Goal: Task Accomplishment & Management: Complete application form

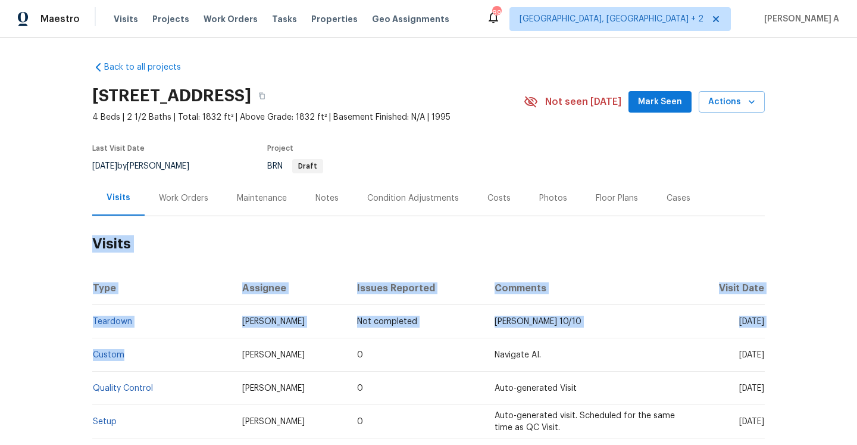
drag, startPoint x: 128, startPoint y: 351, endPoint x: 92, endPoint y: 351, distance: 36.3
click at [92, 351] on td "Custom" at bounding box center [162, 354] width 140 height 33
click at [139, 342] on td "Custom" at bounding box center [162, 354] width 140 height 33
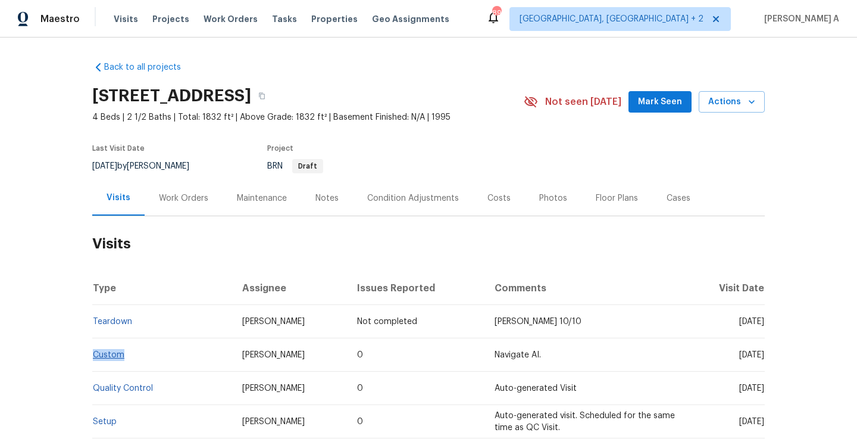
drag, startPoint x: 132, startPoint y: 352, endPoint x: 95, endPoint y: 352, distance: 37.5
click at [95, 352] on td "Custom" at bounding box center [162, 354] width 140 height 33
copy link "Custom"
click at [187, 200] on div "Work Orders" at bounding box center [183, 198] width 49 height 12
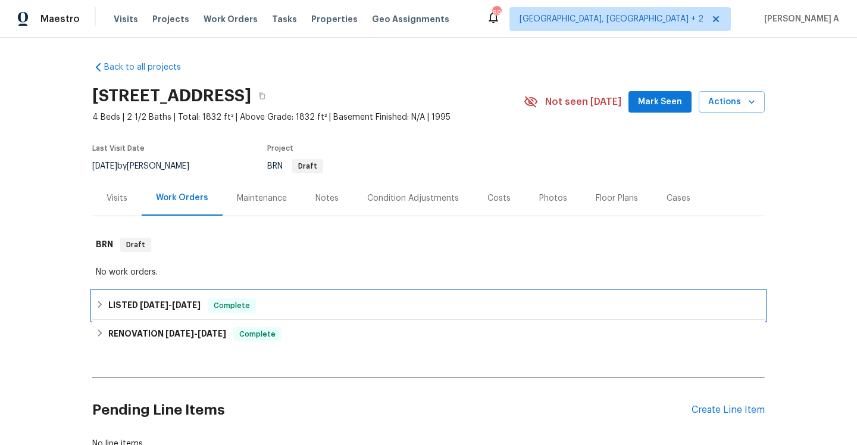
click at [206, 312] on div "LISTED 8/28/25 - 8/29/25 Complete" at bounding box center [428, 305] width 672 height 29
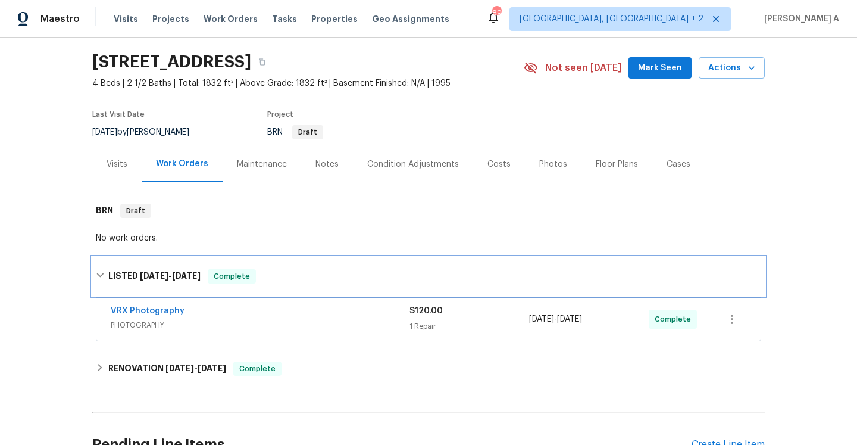
scroll to position [60, 0]
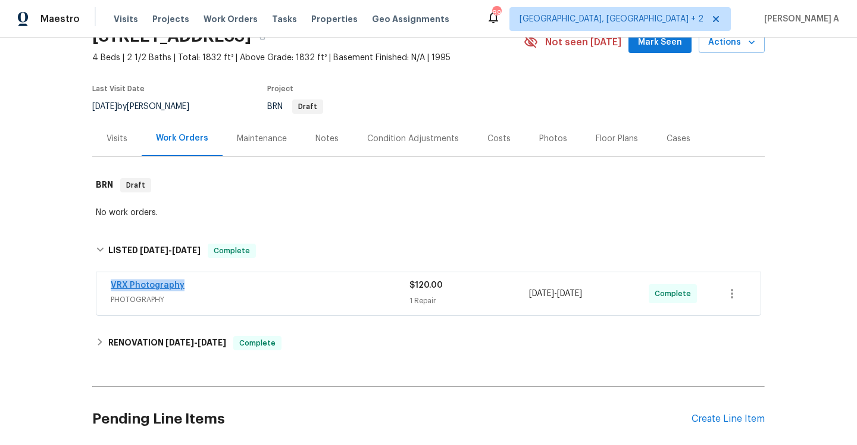
drag, startPoint x: 196, startPoint y: 287, endPoint x: 111, endPoint y: 286, distance: 84.5
click at [111, 286] on div "VRX Photography" at bounding box center [260, 286] width 299 height 14
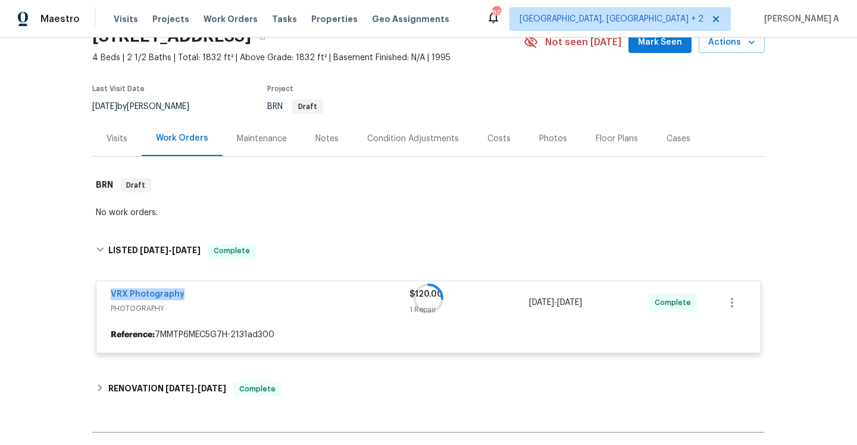
copy link "VRX Photography"
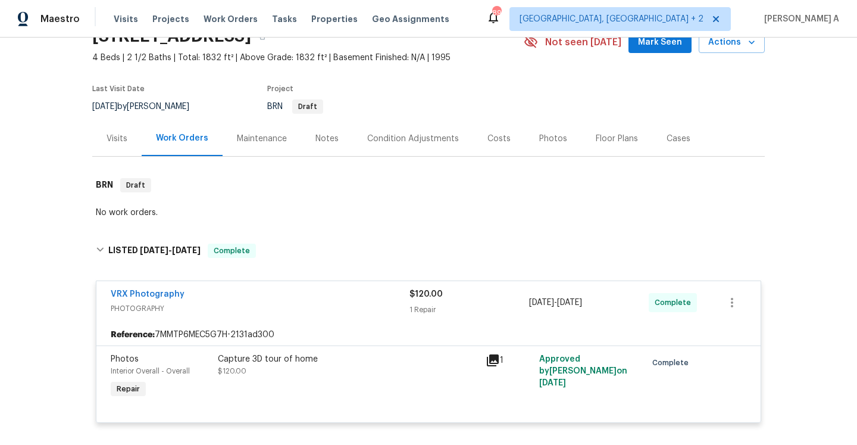
click at [125, 137] on div "Visits" at bounding box center [117, 139] width 21 height 12
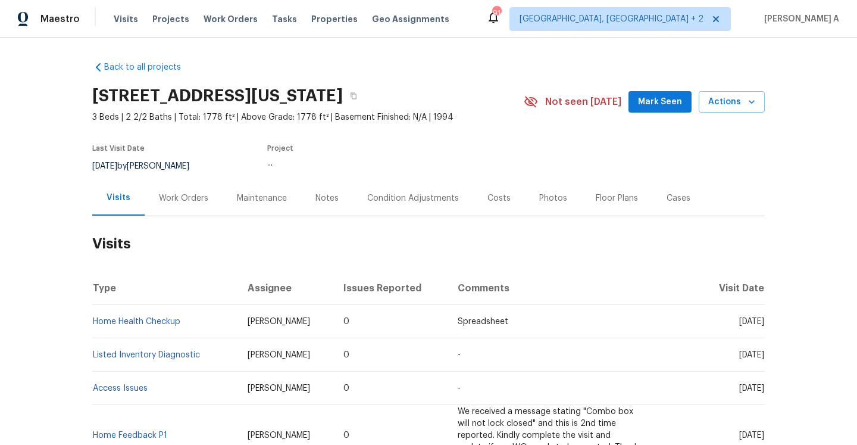
click at [193, 204] on div "Work Orders" at bounding box center [184, 197] width 78 height 35
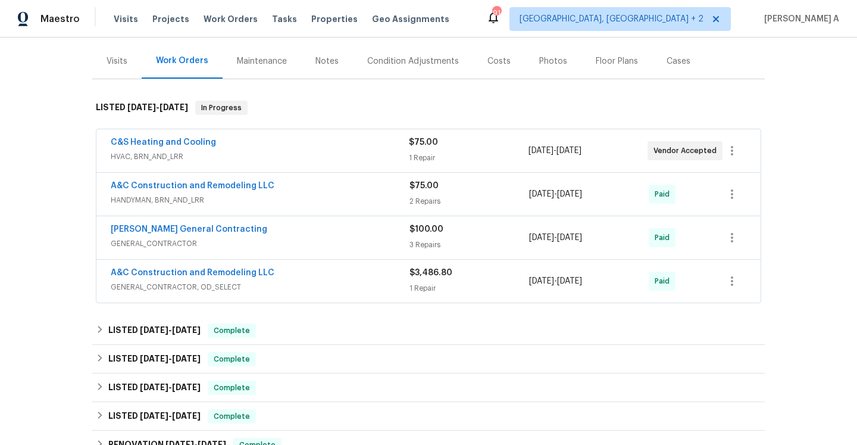
scroll to position [127, 0]
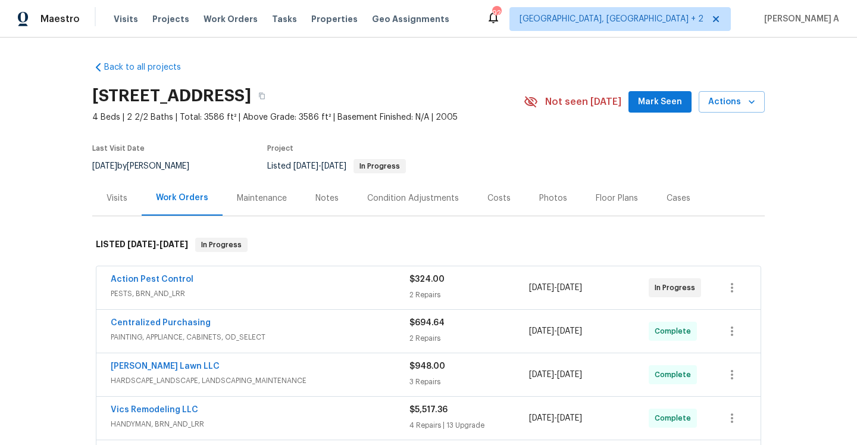
click at [431, 280] on span "$324.00" at bounding box center [426, 279] width 35 height 8
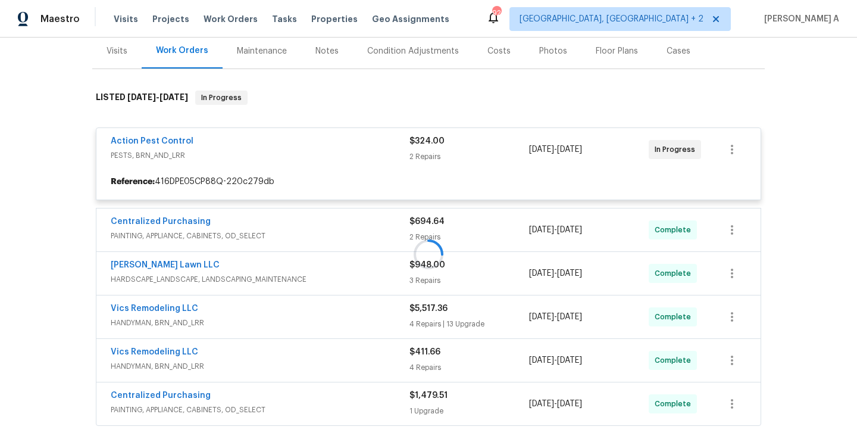
scroll to position [163, 0]
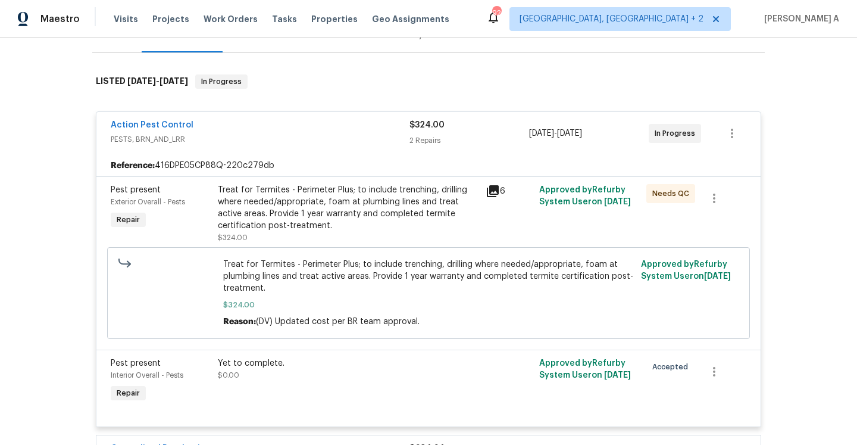
click at [233, 204] on div "Treat for Termites - Perimeter Plus; to include trenching, drilling where neede…" at bounding box center [348, 208] width 261 height 48
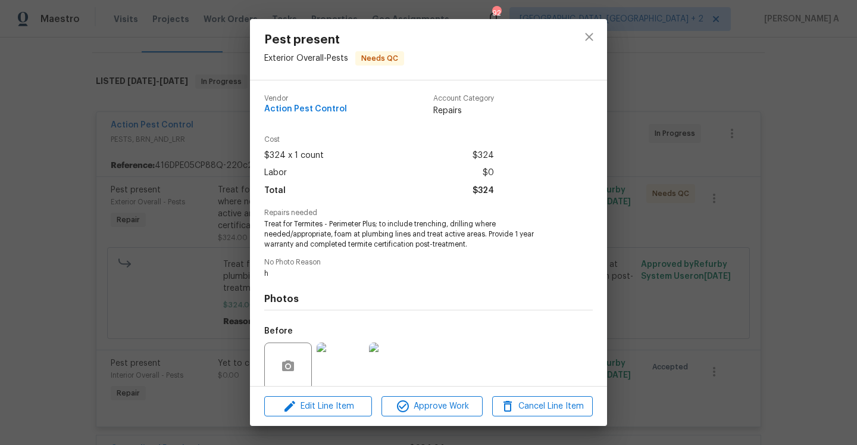
scroll to position [93, 0]
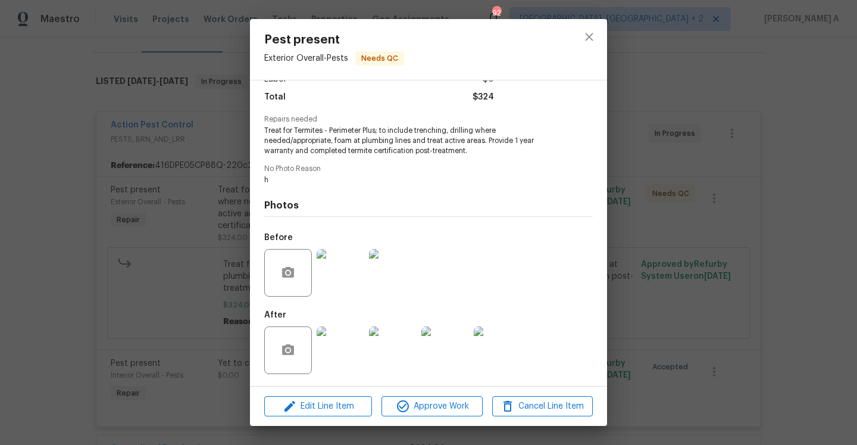
click at [346, 289] on img at bounding box center [341, 273] width 48 height 48
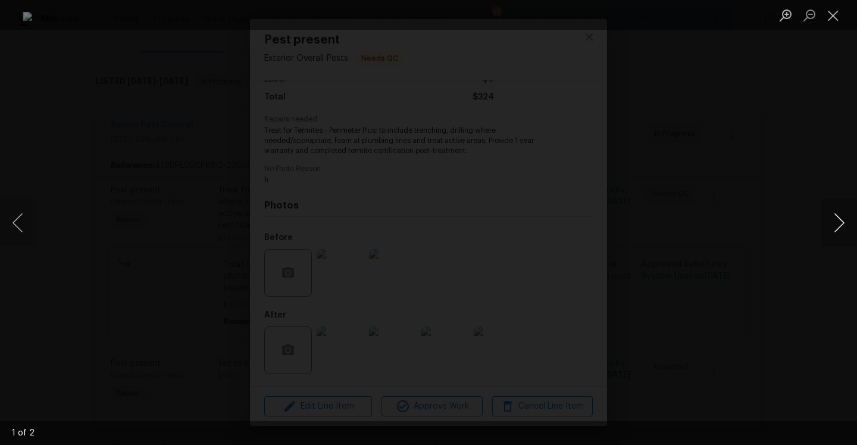
click at [832, 226] on button "Next image" at bounding box center [839, 223] width 36 height 48
click at [739, 148] on div "Lightbox" at bounding box center [428, 222] width 857 height 445
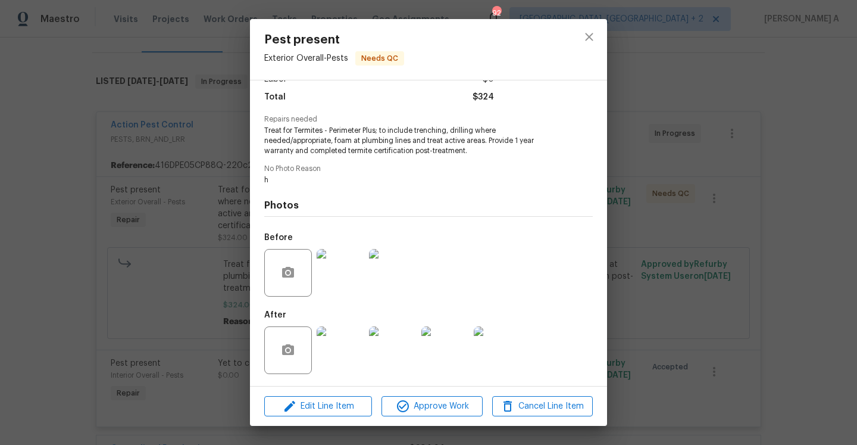
click at [346, 353] on img at bounding box center [341, 350] width 48 height 48
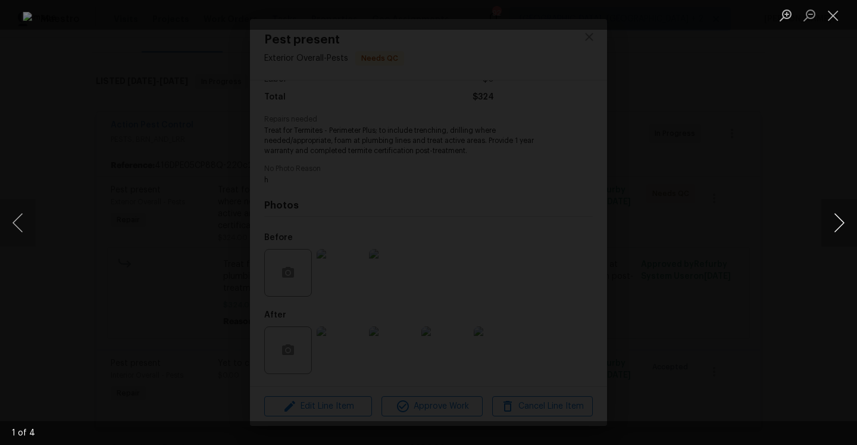
click at [837, 229] on button "Next image" at bounding box center [839, 223] width 36 height 48
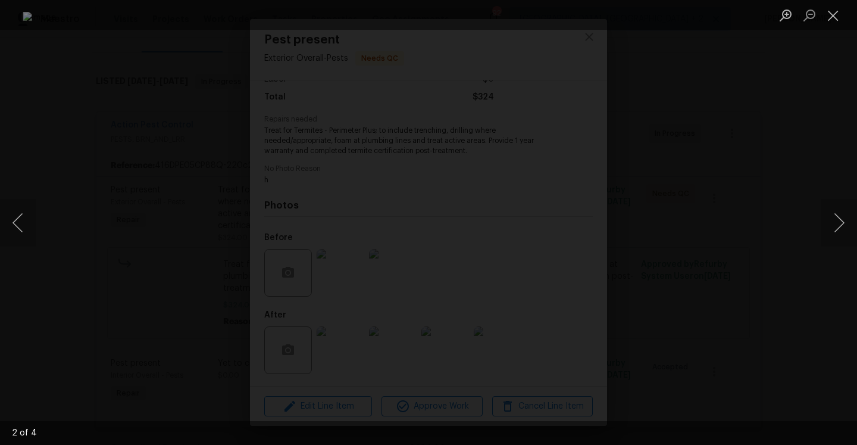
click at [814, 157] on div "Lightbox" at bounding box center [428, 222] width 857 height 445
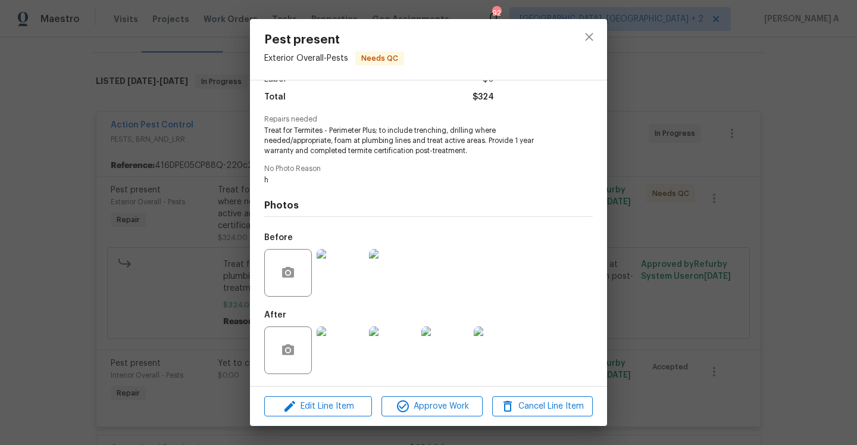
click at [719, 174] on div "Pest present Exterior Overall - Pests Needs QC Vendor Action Pest Control Accou…" at bounding box center [428, 222] width 857 height 445
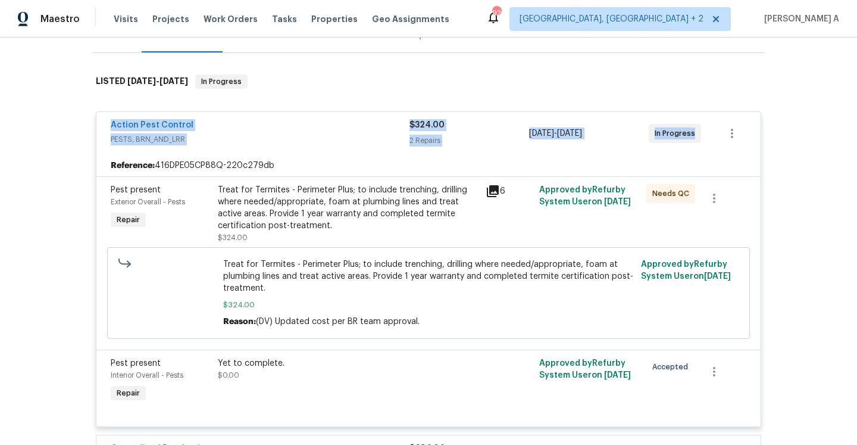
drag, startPoint x: 108, startPoint y: 127, endPoint x: 694, endPoint y: 132, distance: 586.8
click at [694, 132] on div "Action Pest Control PESTS, BRN_AND_LRR $324.00 2 Repairs 9/11/2025 - 9/19/2025 …" at bounding box center [428, 133] width 664 height 43
copy div "Action Pest Control PESTS, BRN_AND_LRR $324.00 2 Repairs 9/11/2025 - 9/19/2025 …"
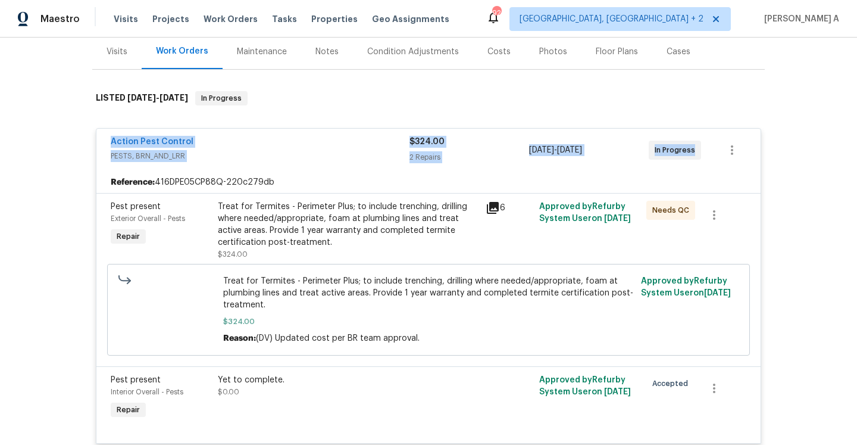
scroll to position [87, 0]
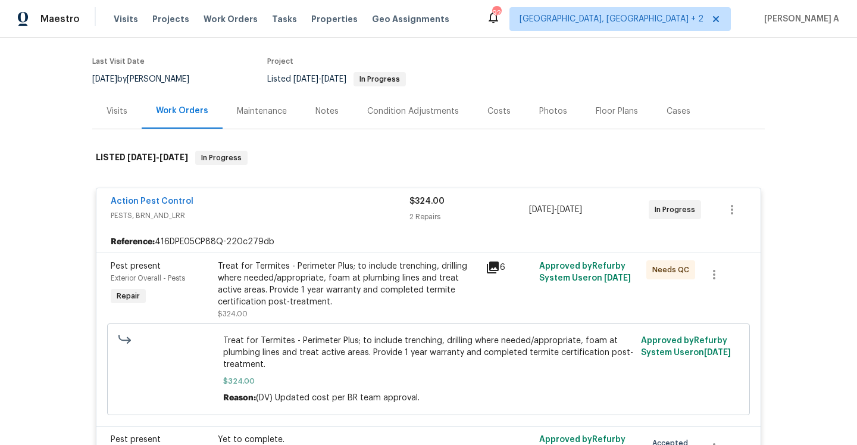
click at [116, 127] on div "Visits" at bounding box center [116, 110] width 49 height 35
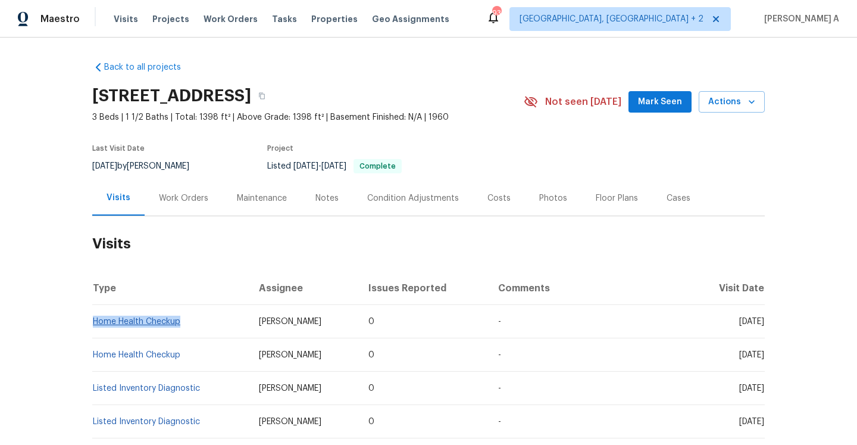
drag, startPoint x: 186, startPoint y: 320, endPoint x: 95, endPoint y: 319, distance: 91.1
click at [95, 319] on td "Home Health Checkup" at bounding box center [170, 321] width 157 height 33
copy link "Home Health Checkup"
click at [184, 197] on div "Work Orders" at bounding box center [183, 198] width 49 height 12
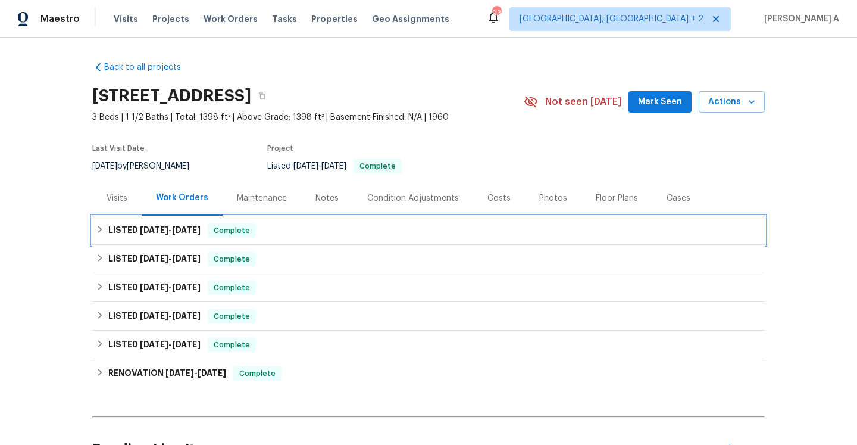
click at [211, 239] on div "LISTED 6/25/25 - 6/26/25 Complete" at bounding box center [428, 230] width 672 height 29
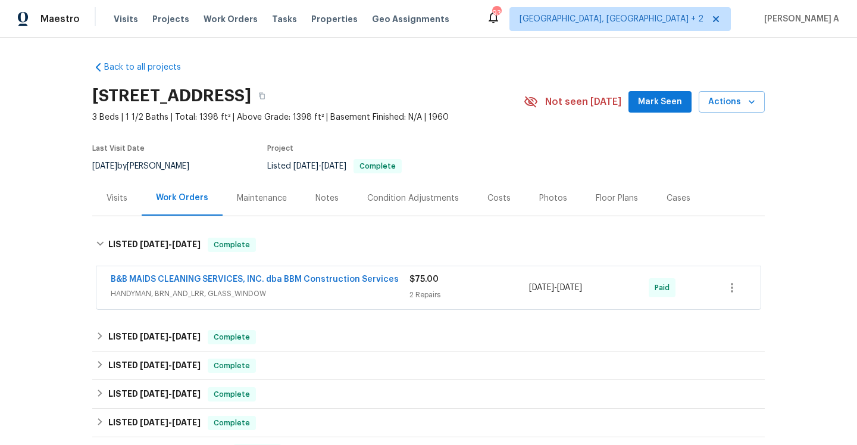
click at [242, 295] on span "HANDYMAN, BRN_AND_LRR, GLASS_WINDOW" at bounding box center [260, 293] width 299 height 12
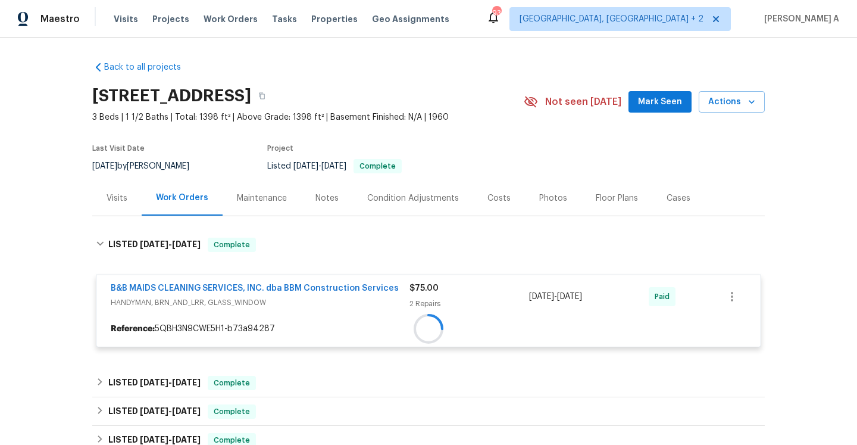
scroll to position [67, 0]
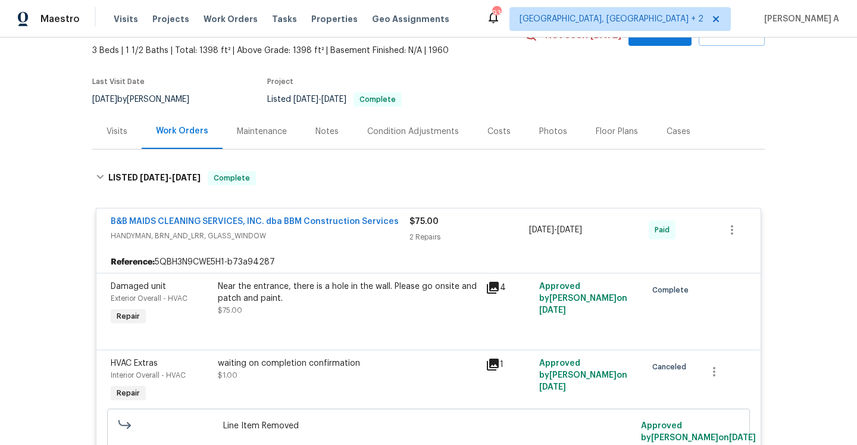
click at [331, 236] on span "HANDYMAN, BRN_AND_LRR, GLASS_WINDOW" at bounding box center [260, 236] width 299 height 12
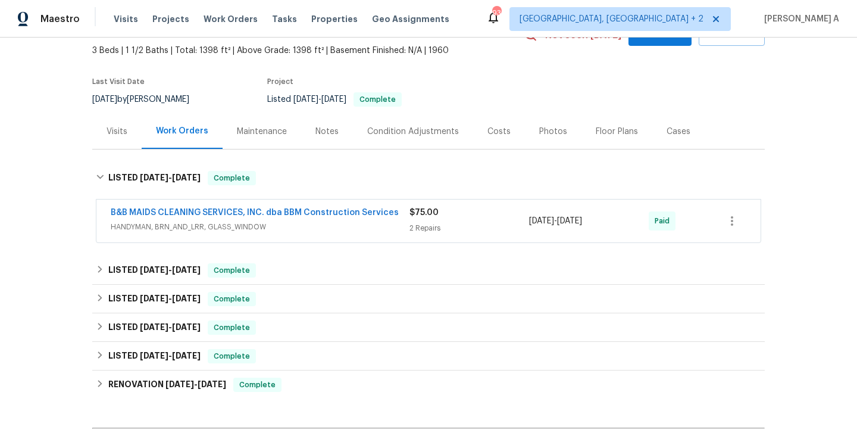
click at [126, 142] on div "Visits" at bounding box center [116, 131] width 49 height 35
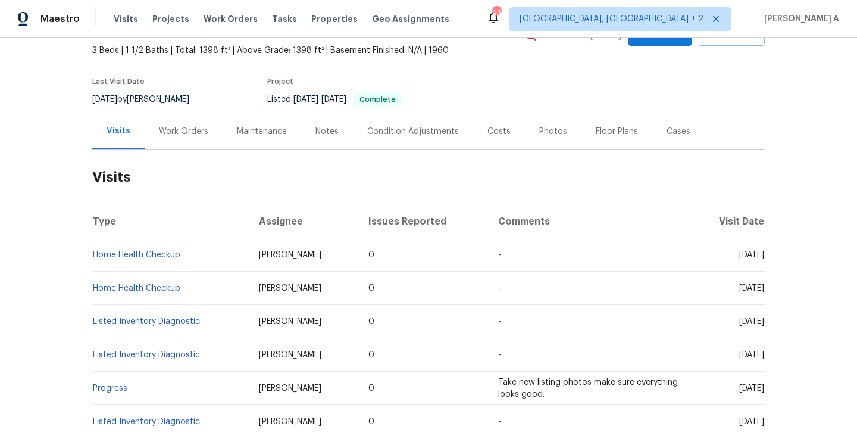
click at [128, 249] on td "Home Health Checkup" at bounding box center [170, 254] width 157 height 33
click at [131, 254] on link "Home Health Checkup" at bounding box center [136, 255] width 87 height 8
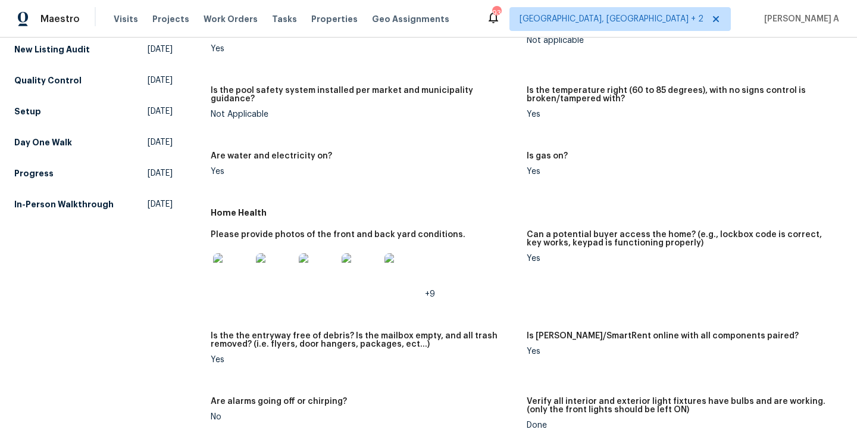
scroll to position [619, 0]
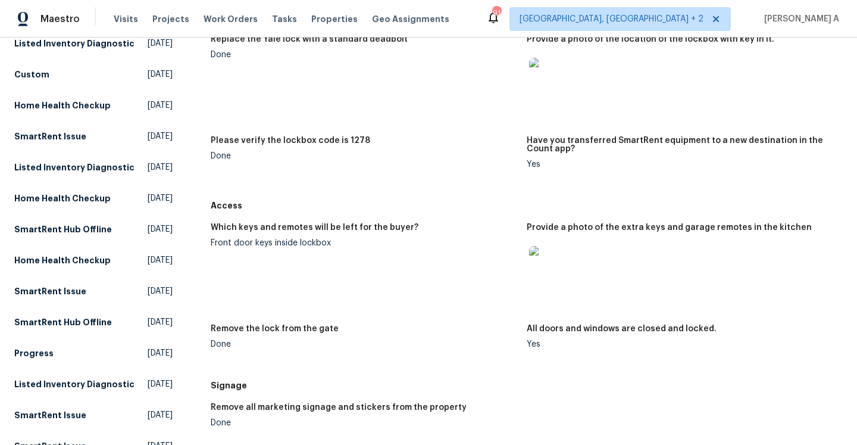
scroll to position [180, 0]
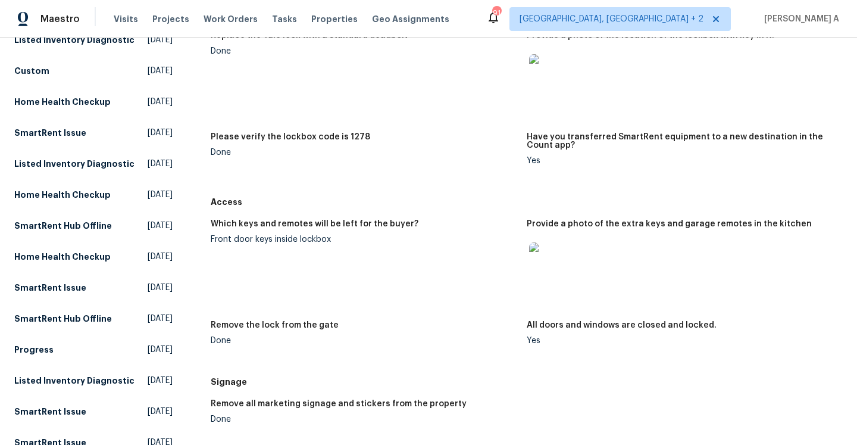
click at [543, 256] on img at bounding box center [548, 261] width 38 height 38
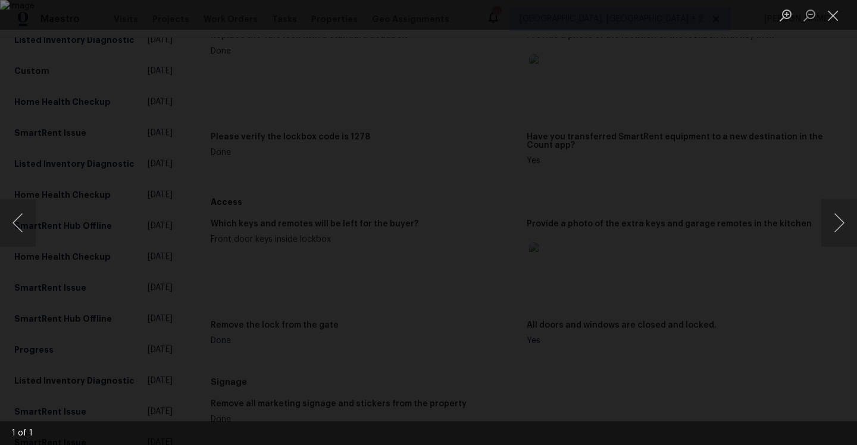
click at [659, 253] on img "Lightbox" at bounding box center [428, 222] width 857 height 445
click at [800, 187] on div "Lightbox" at bounding box center [428, 222] width 857 height 445
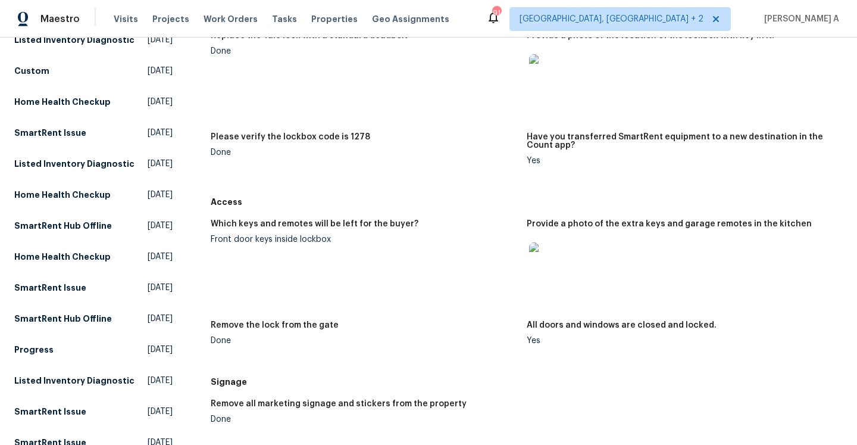
scroll to position [121, 0]
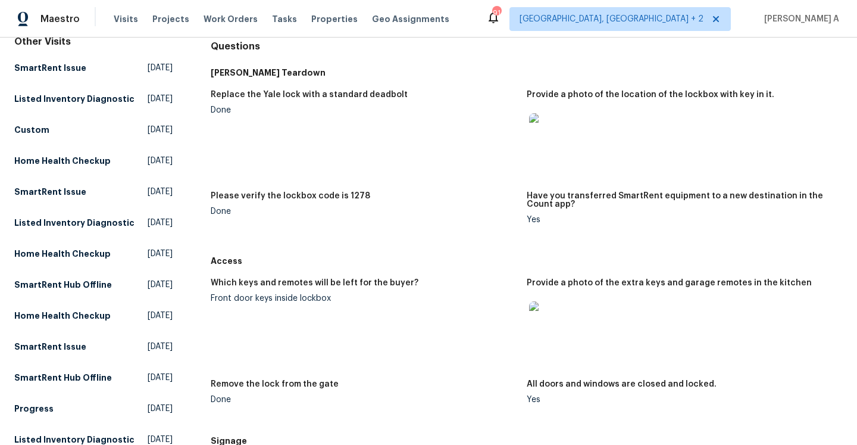
click at [559, 131] on img at bounding box center [548, 132] width 38 height 38
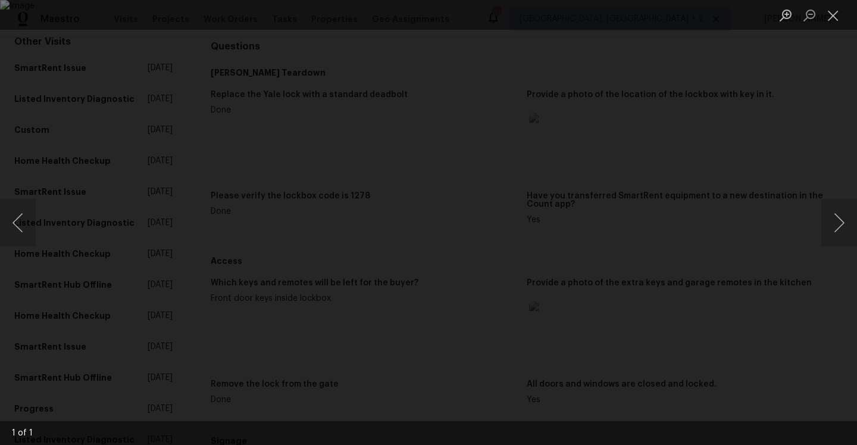
click at [807, 152] on div "Lightbox" at bounding box center [428, 222] width 857 height 445
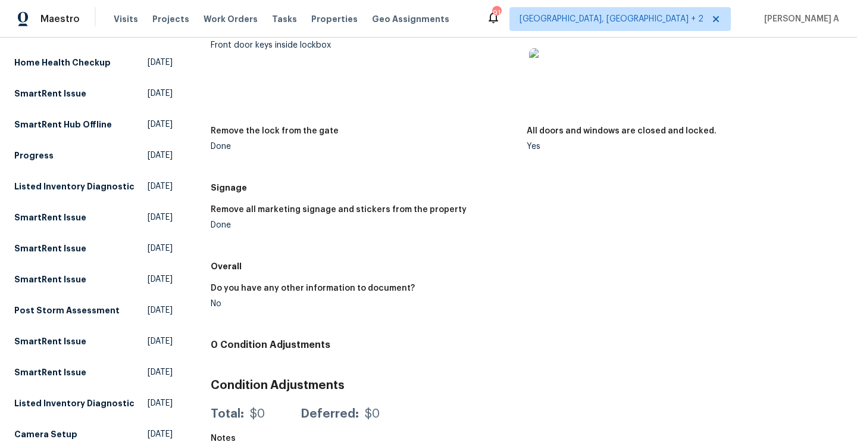
scroll to position [0, 0]
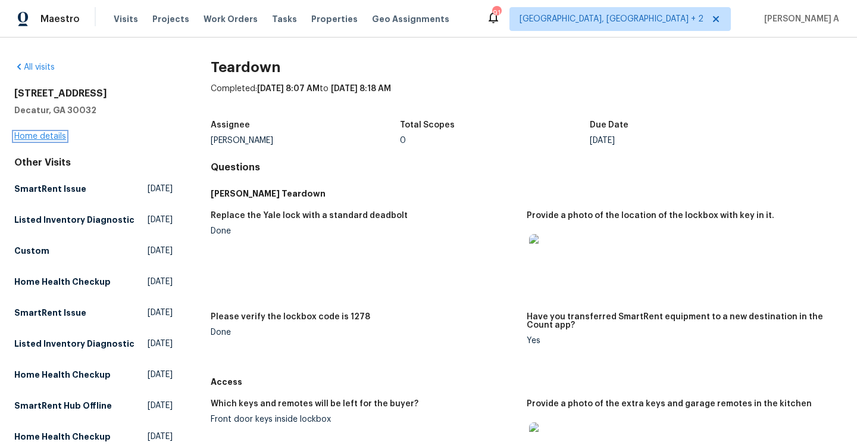
click at [52, 138] on link "Home details" at bounding box center [40, 136] width 52 height 8
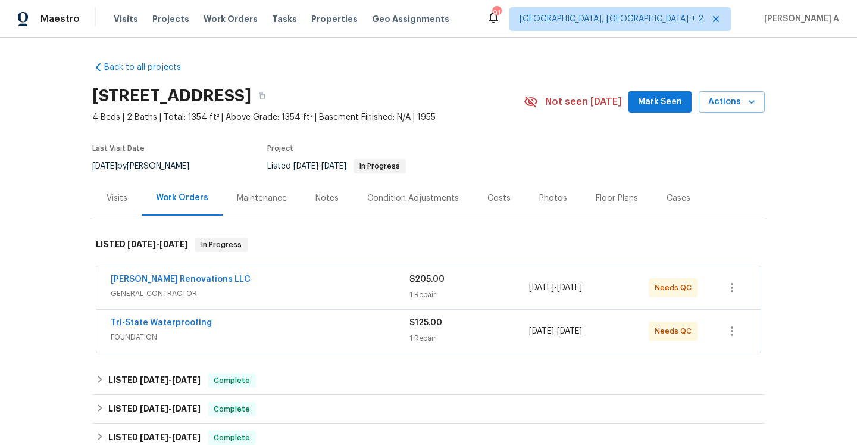
click at [98, 206] on div "Visits" at bounding box center [116, 197] width 49 height 35
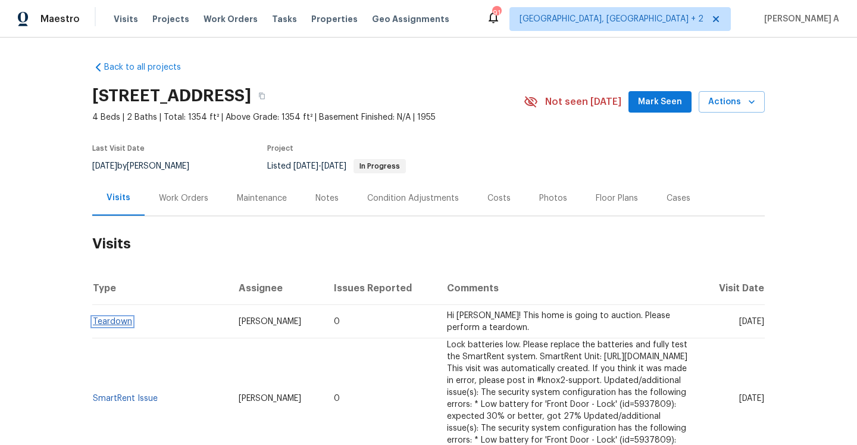
click at [122, 318] on link "Teardown" at bounding box center [112, 321] width 39 height 8
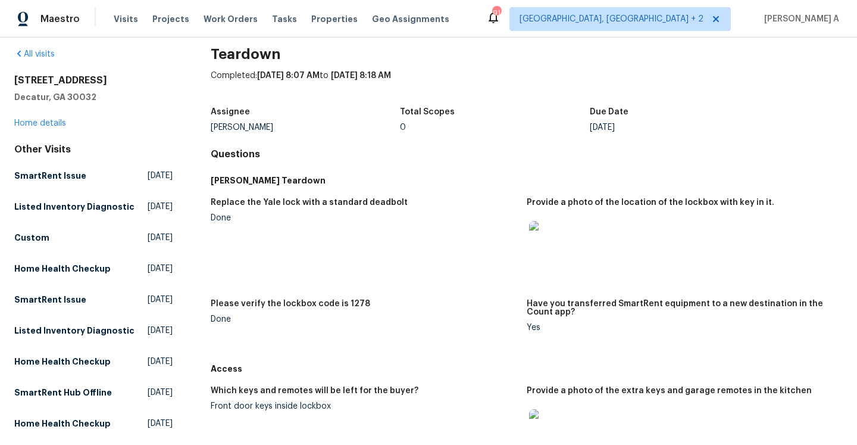
scroll to position [14, 0]
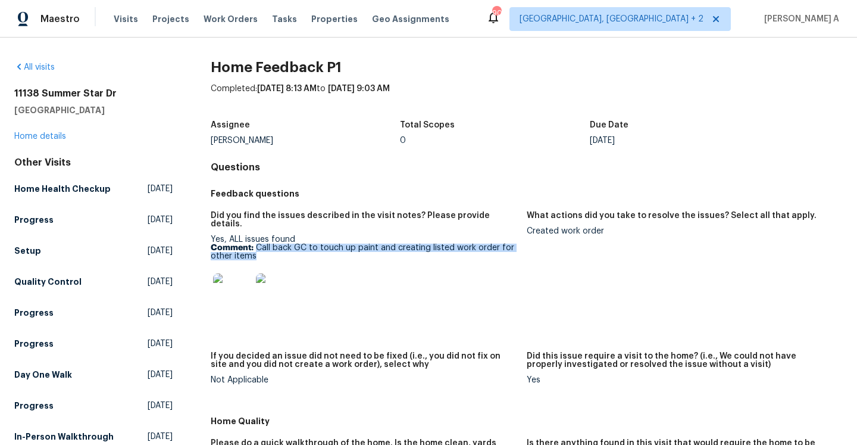
drag, startPoint x: 258, startPoint y: 239, endPoint x: 259, endPoint y: 245, distance: 6.8
click at [259, 245] on p "Comment: Call back GC to touch up paint and creating listed work order for othe…" at bounding box center [364, 251] width 306 height 17
copy p "Call back GC to touch up paint and creating listed work order for other items"
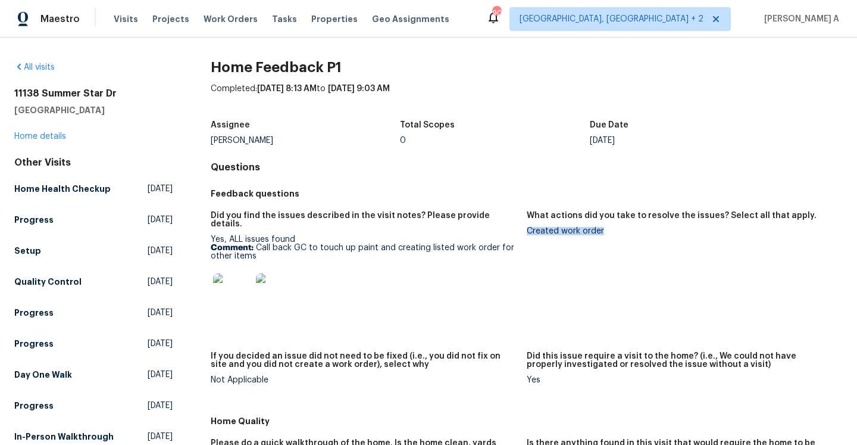
drag, startPoint x: 528, startPoint y: 233, endPoint x: 605, endPoint y: 231, distance: 76.8
click at [605, 231] on div "Created work order" at bounding box center [680, 231] width 306 height 8
copy div "Created work order"
click at [53, 140] on link "Home details" at bounding box center [40, 136] width 52 height 8
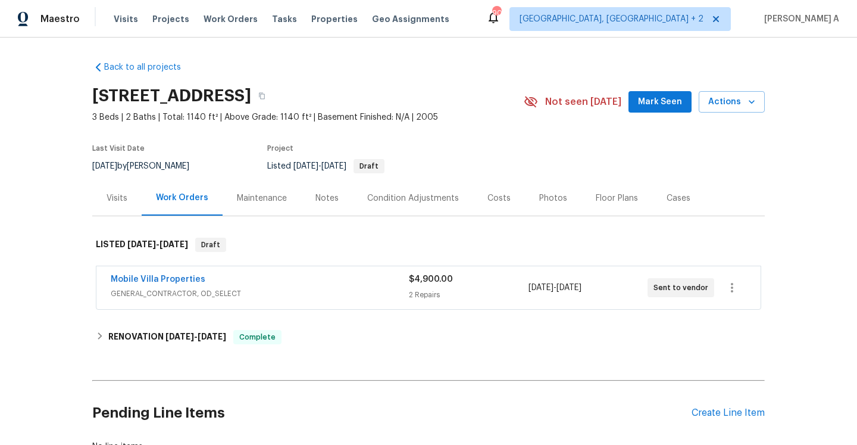
click at [204, 293] on span "GENERAL_CONTRACTOR, OD_SELECT" at bounding box center [260, 293] width 298 height 12
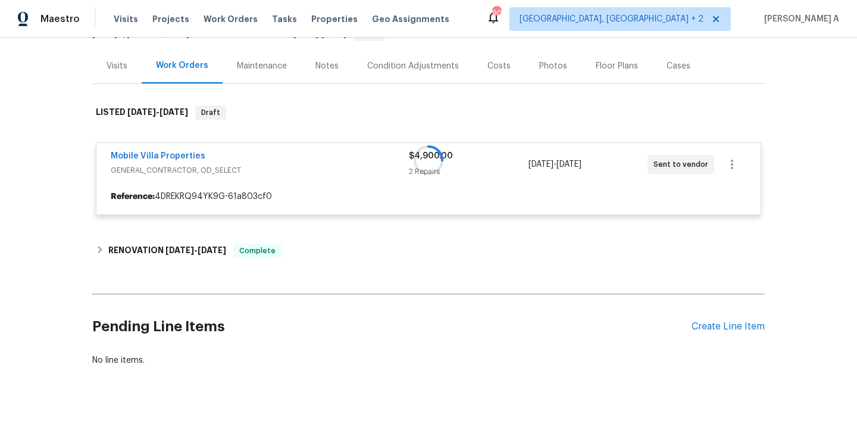
scroll to position [134, 0]
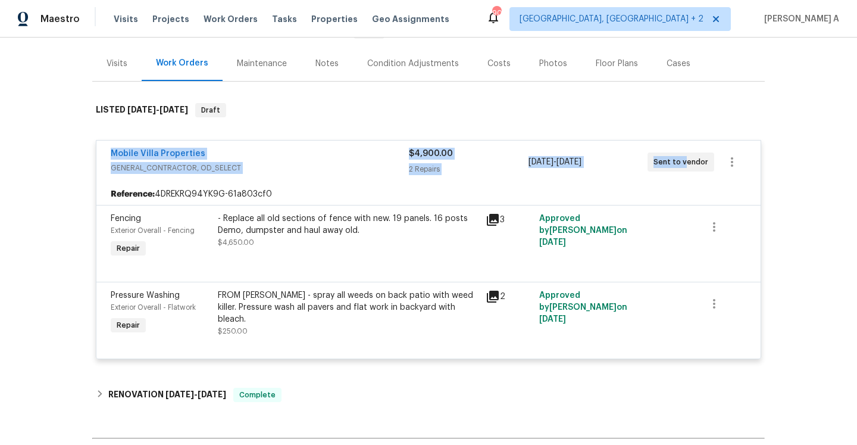
drag, startPoint x: 110, startPoint y: 153, endPoint x: 685, endPoint y: 161, distance: 574.9
click at [685, 161] on div "Mobile Villa Properties GENERAL_CONTRACTOR, OD_SELECT $4,900.00 2 Repairs [DATE…" at bounding box center [428, 161] width 664 height 43
copy div "Mobile Villa Properties GENERAL_CONTRACTOR, OD_SELECT $4,900.00 2 Repairs [DATE…"
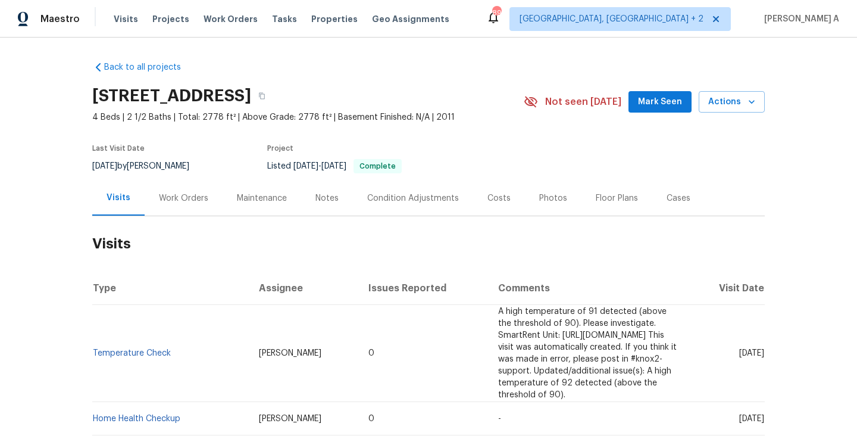
click at [192, 209] on div "Work Orders" at bounding box center [184, 197] width 78 height 35
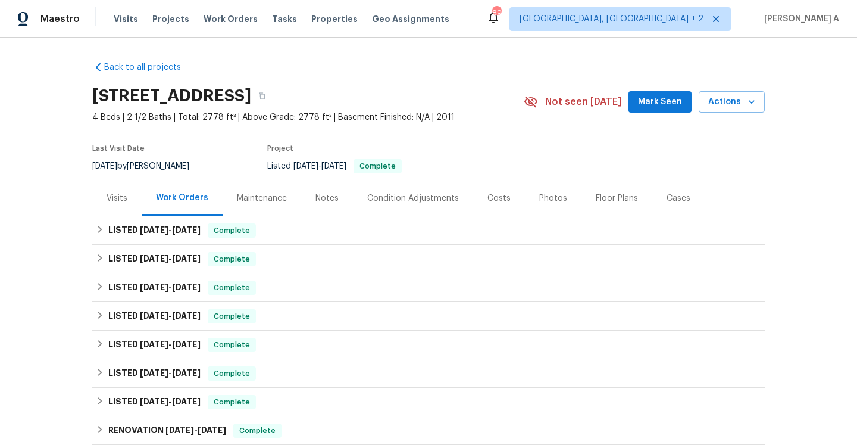
click at [120, 196] on div "Visits" at bounding box center [117, 198] width 21 height 12
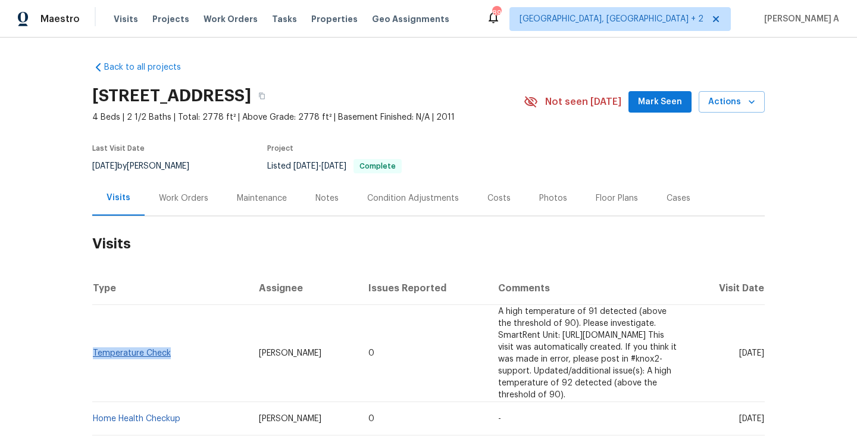
drag, startPoint x: 174, startPoint y: 351, endPoint x: 94, endPoint y: 350, distance: 80.3
click at [94, 350] on td "Temperature Check" at bounding box center [170, 353] width 157 height 97
copy link "Temperature Check"
click at [201, 192] on div "Work Orders" at bounding box center [183, 198] width 49 height 12
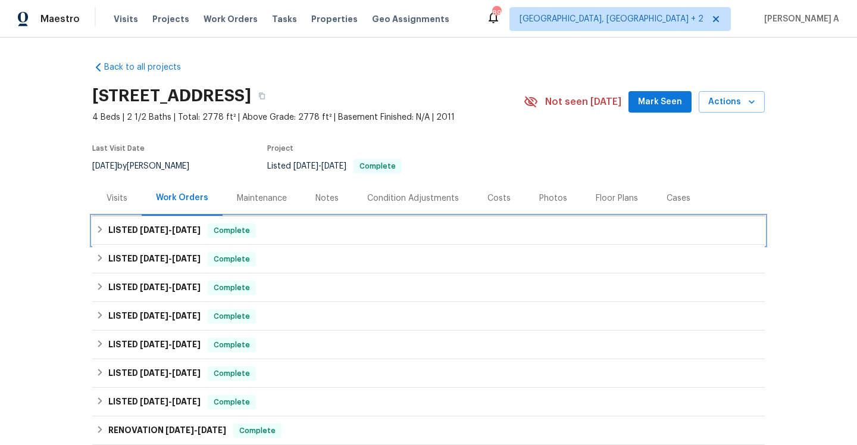
click at [201, 236] on h6 "LISTED [DATE] - [DATE]" at bounding box center [154, 230] width 92 height 14
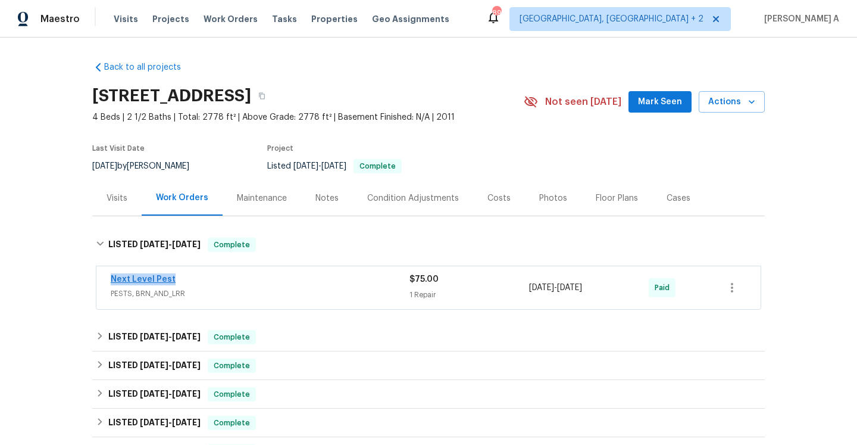
drag, startPoint x: 193, startPoint y: 281, endPoint x: 112, endPoint y: 280, distance: 81.5
click at [112, 280] on div "Next Level Pest" at bounding box center [260, 280] width 299 height 14
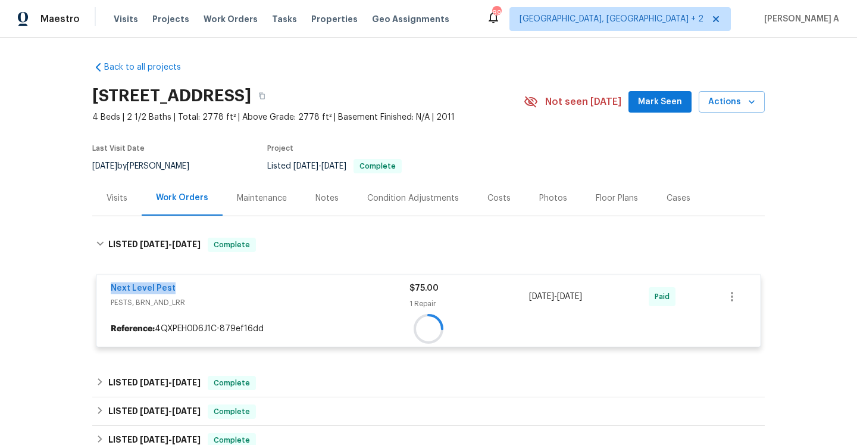
copy link "Next Level Pest"
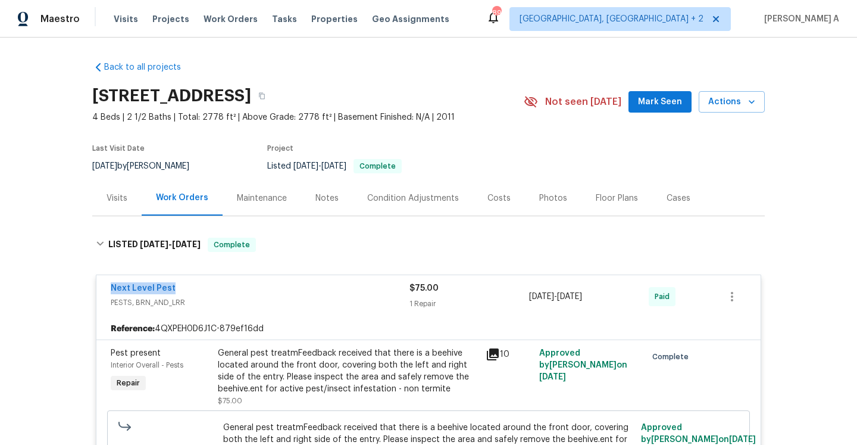
click at [290, 295] on div "Next Level Pest" at bounding box center [260, 289] width 299 height 14
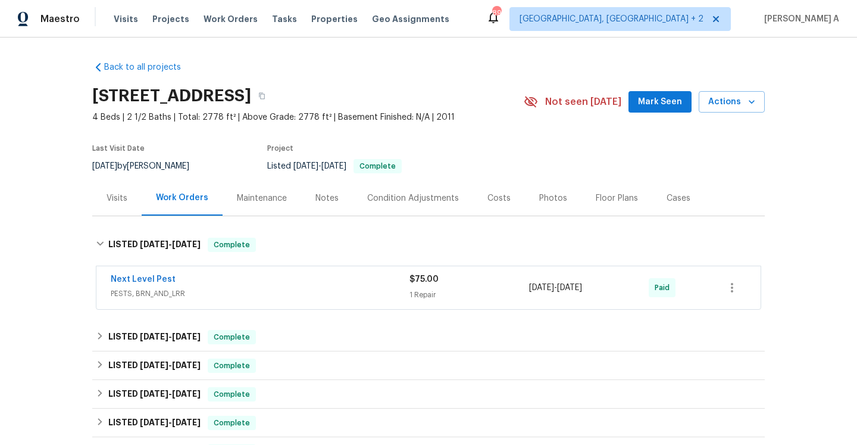
click at [137, 204] on div "Visits" at bounding box center [116, 197] width 49 height 35
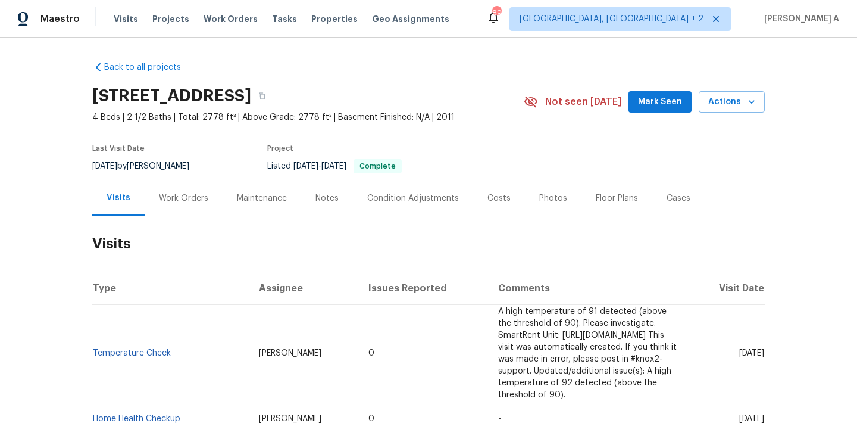
click at [719, 112] on div "[STREET_ADDRESS] 4 Beds | 2 1/2 Baths | Total: 2778 ft² | Above Grade: 2778 ft²…" at bounding box center [428, 101] width 672 height 43
click at [719, 110] on button "Actions" at bounding box center [732, 102] width 66 height 22
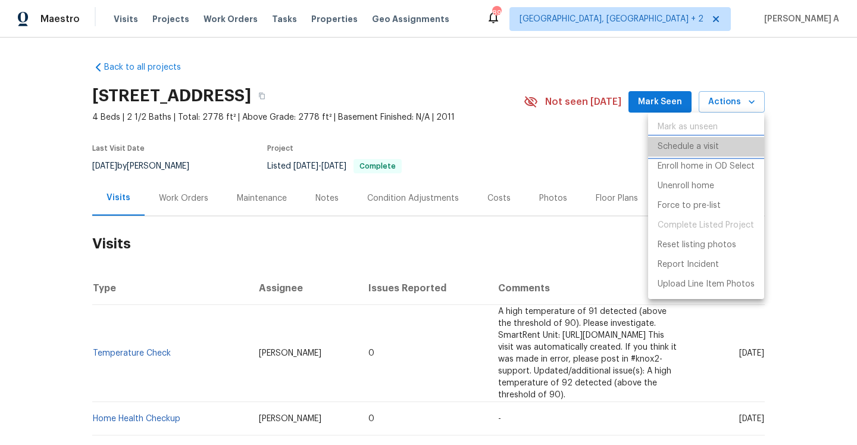
click at [719, 141] on li "Schedule a visit" at bounding box center [706, 147] width 116 height 20
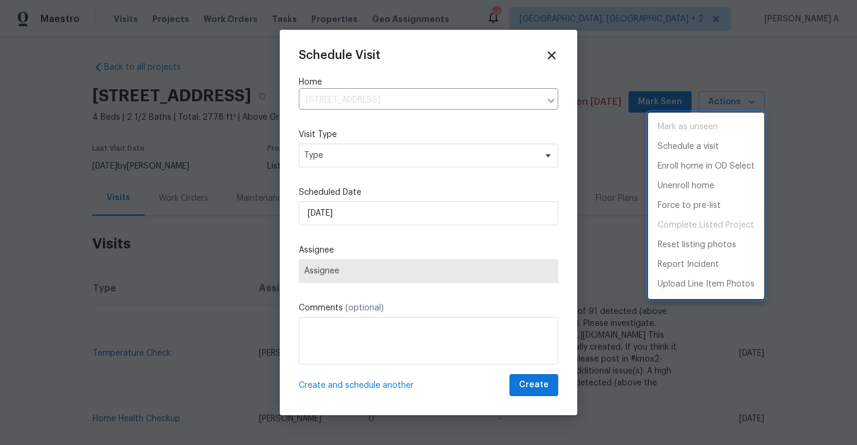
click at [419, 147] on div at bounding box center [428, 222] width 857 height 445
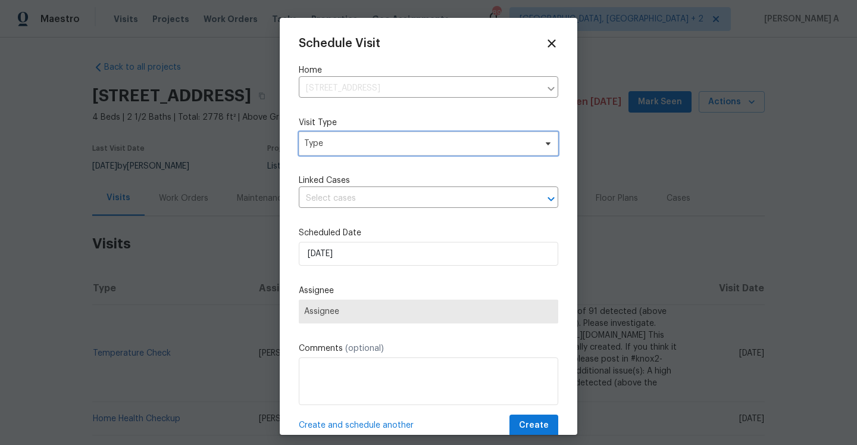
click at [418, 147] on span "Type" at bounding box center [419, 143] width 231 height 12
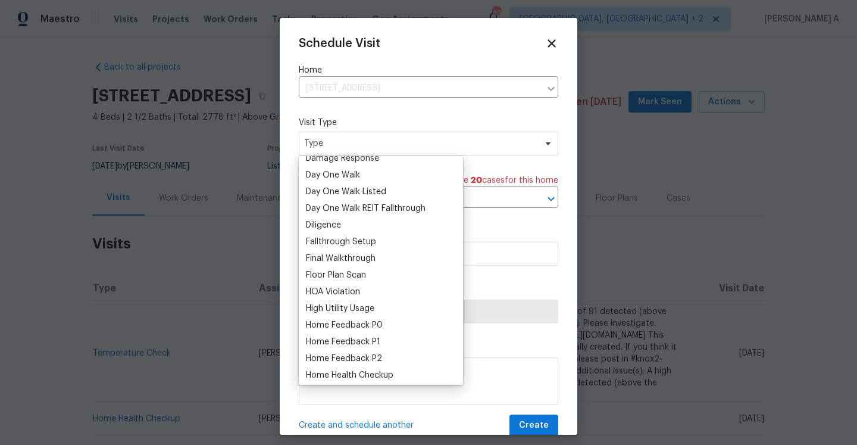
scroll to position [233, 0]
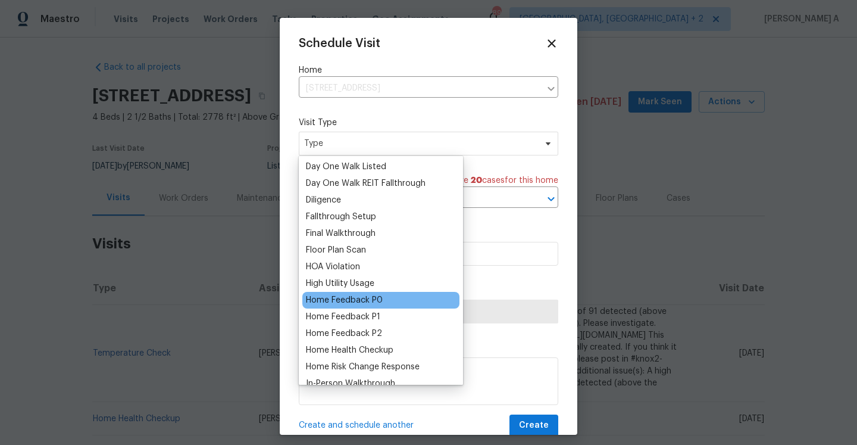
click at [377, 299] on div "Home Feedback P0" at bounding box center [344, 300] width 77 height 12
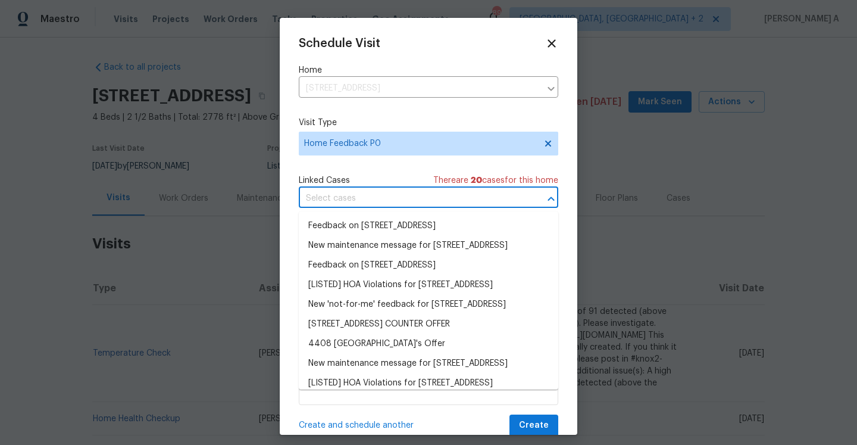
click at [356, 204] on input "text" at bounding box center [412, 198] width 226 height 18
click at [359, 222] on li "Feedback on [STREET_ADDRESS]" at bounding box center [428, 226] width 259 height 20
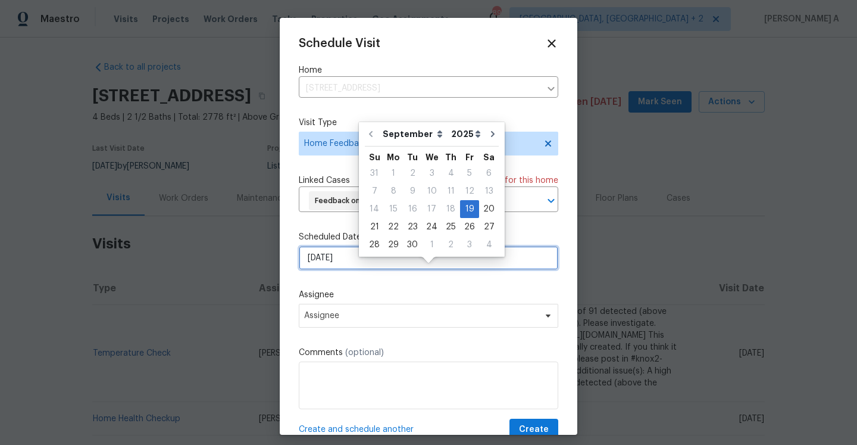
click at [359, 270] on input "[DATE]" at bounding box center [428, 258] width 259 height 24
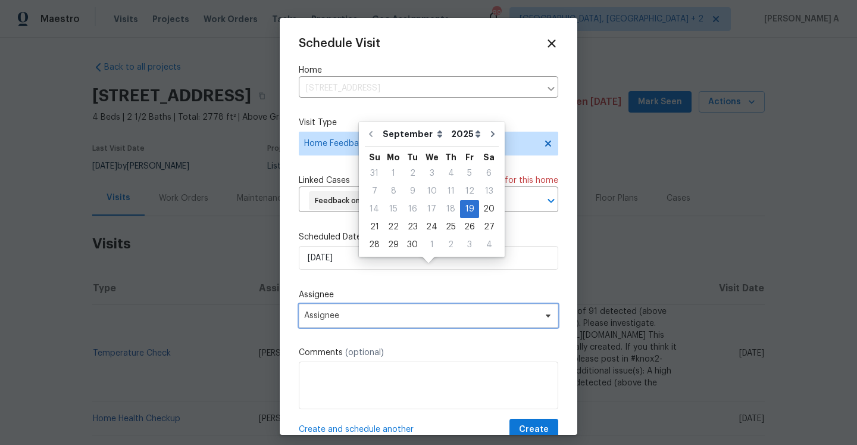
click at [394, 320] on span "Assignee" at bounding box center [420, 316] width 233 height 10
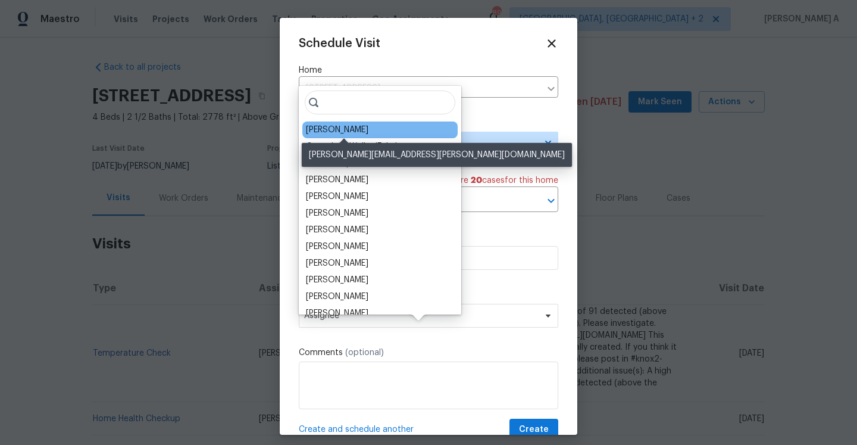
click at [340, 132] on div "[PERSON_NAME]" at bounding box center [337, 130] width 62 height 12
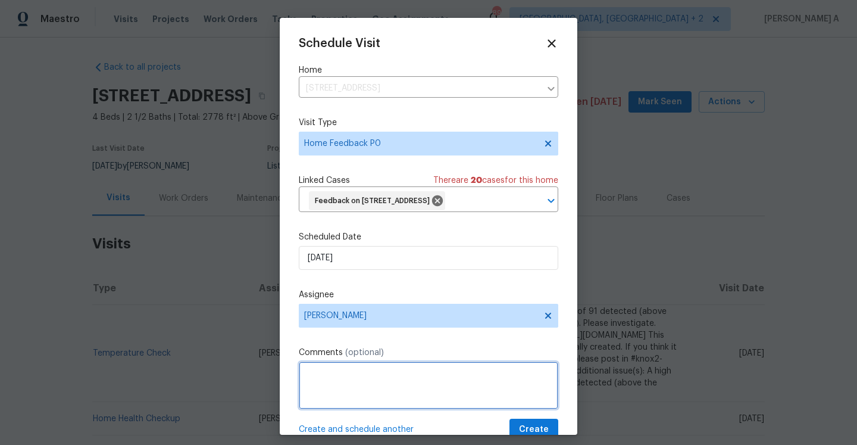
click at [364, 409] on textarea at bounding box center [428, 385] width 259 height 48
paste textarea "Parking spots on kitchen floor and also there water running in kitchen and bath…"
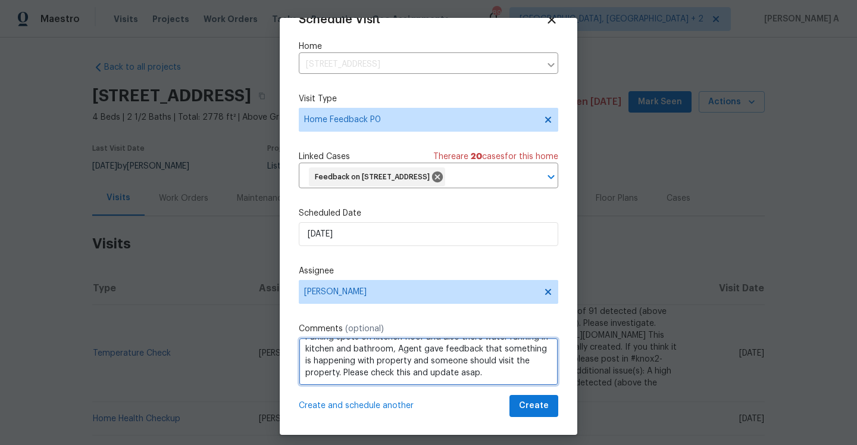
scroll to position [44, 0]
type textarea "Parking spots on kitchen floor and also there water running in kitchen and bath…"
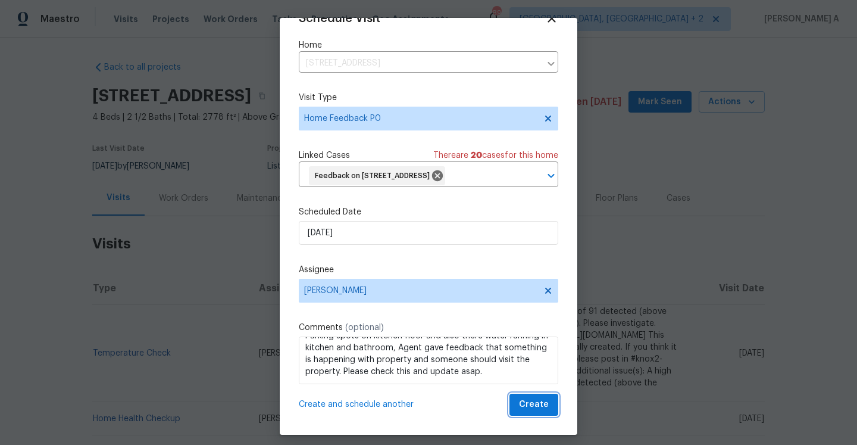
click at [535, 403] on span "Create" at bounding box center [534, 404] width 30 height 15
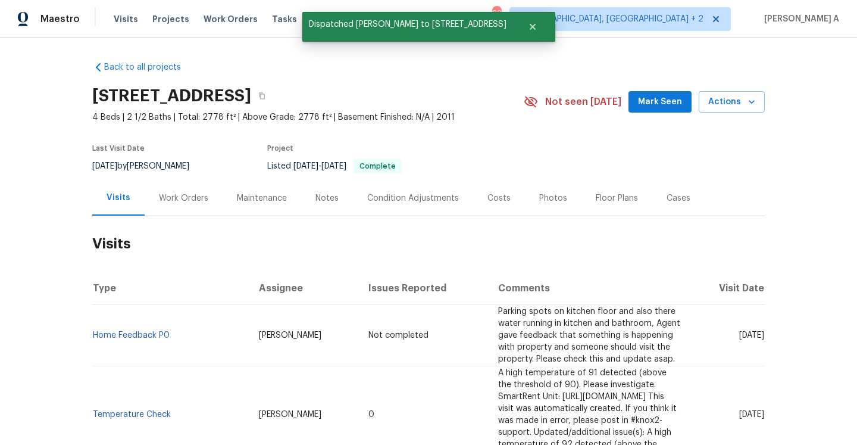
click at [213, 295] on th "Type" at bounding box center [170, 287] width 157 height 33
